Goal: Task Accomplishment & Management: Manage account settings

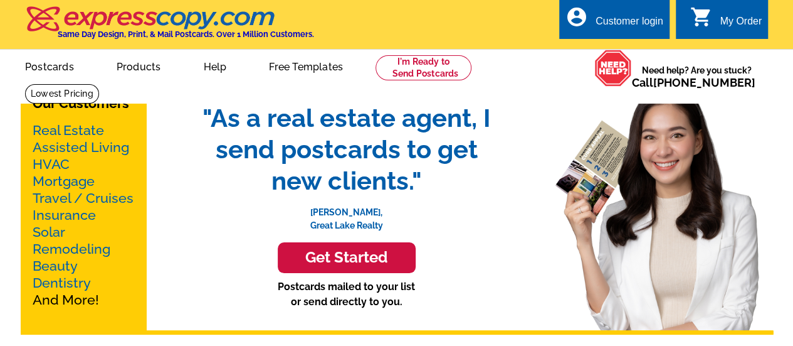
click at [630, 17] on div "Customer login" at bounding box center [630, 25] width 68 height 18
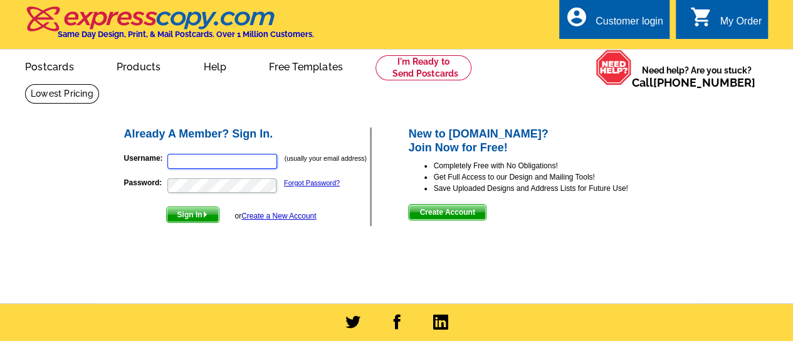
type input "erin@eliteassistance.net"
click at [200, 210] on span "Sign In" at bounding box center [193, 214] width 52 height 15
